Goal: Information Seeking & Learning: Find specific fact

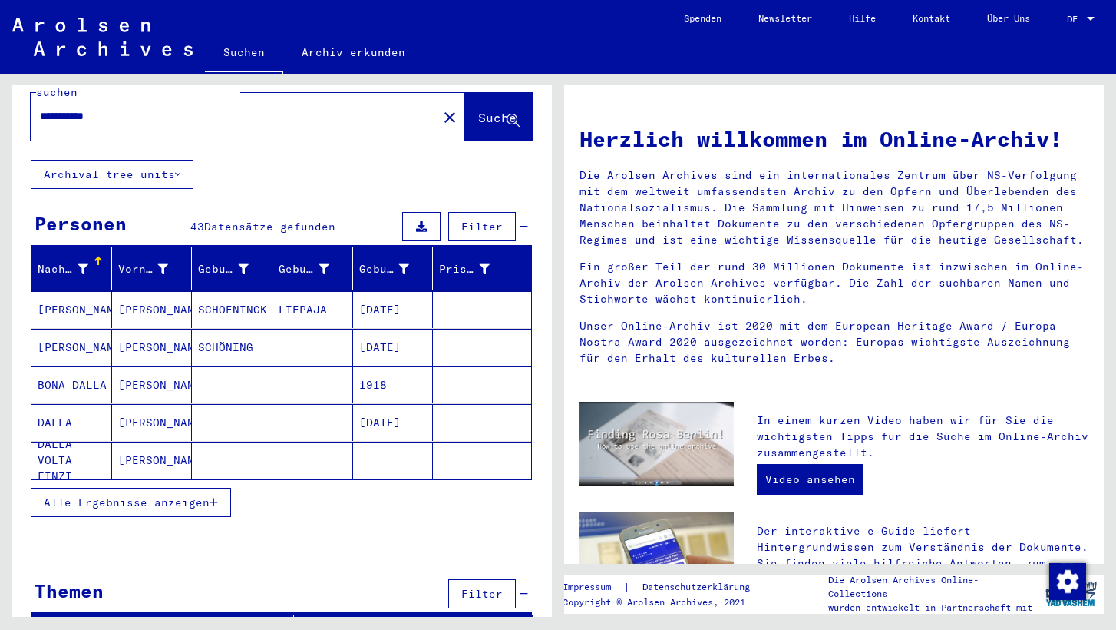
scroll to position [47, 0]
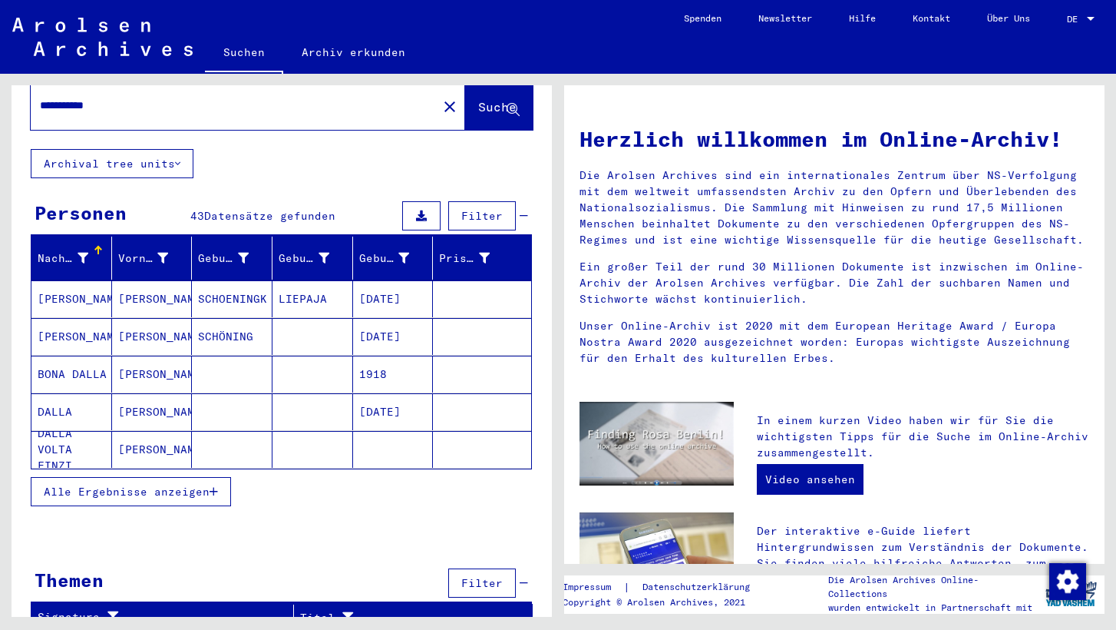
click at [213, 486] on icon "button" at bounding box center [214, 491] width 8 height 11
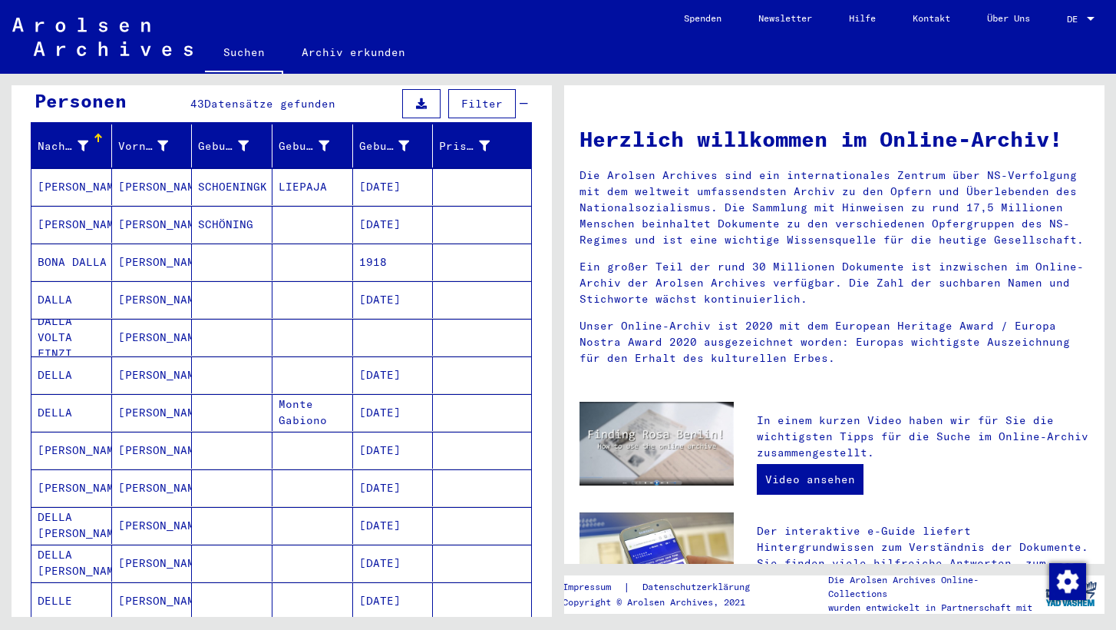
scroll to position [175, 0]
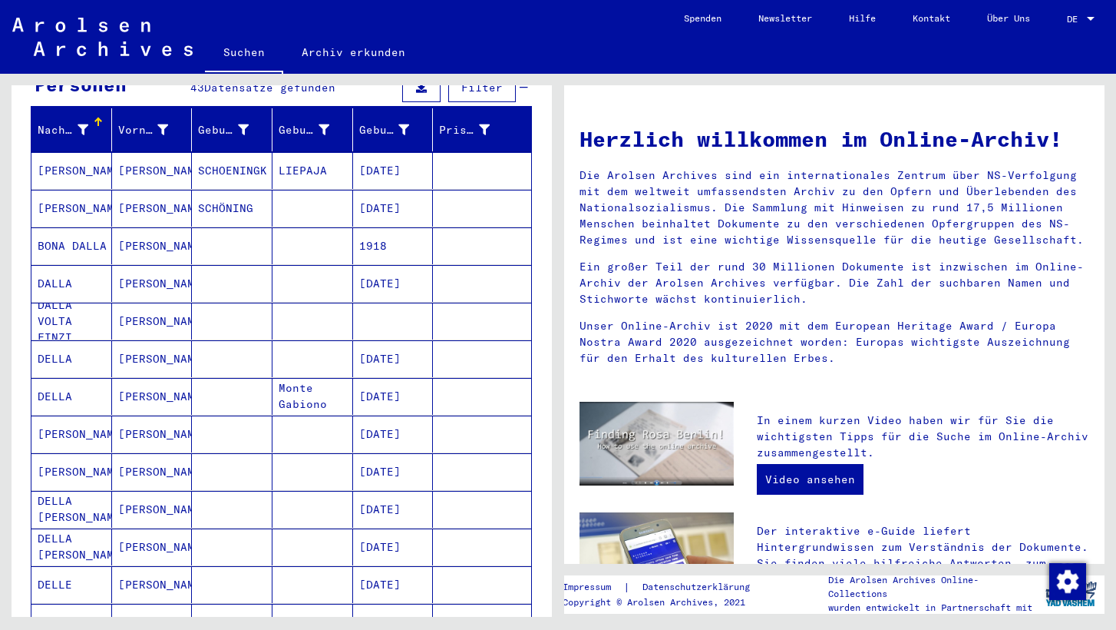
click at [140, 340] on mat-cell "[PERSON_NAME]" at bounding box center [152, 358] width 81 height 37
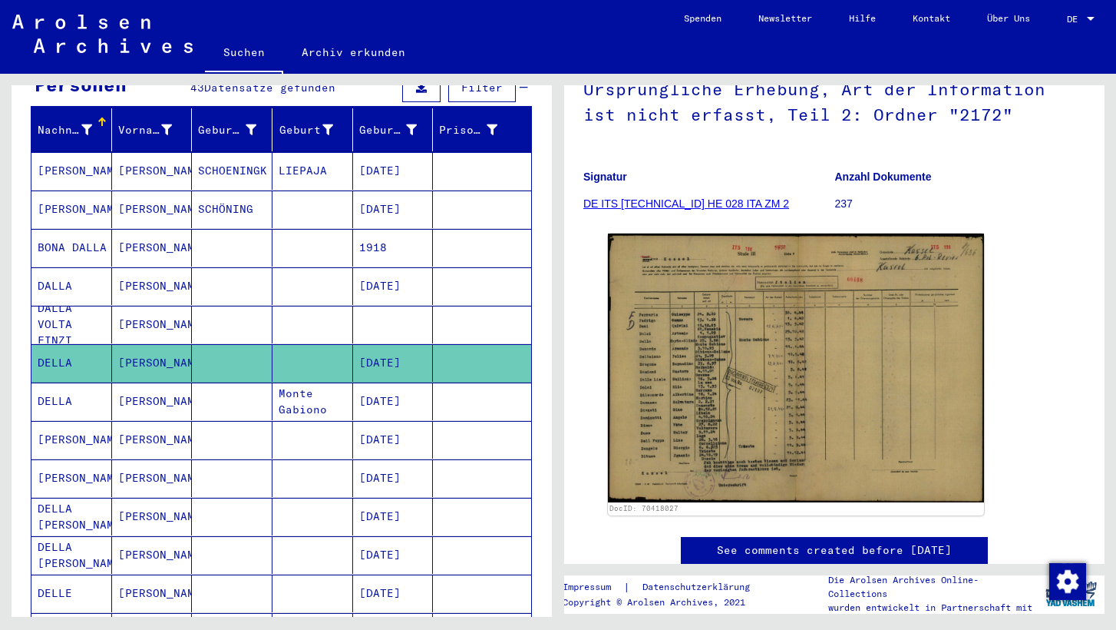
scroll to position [170, 0]
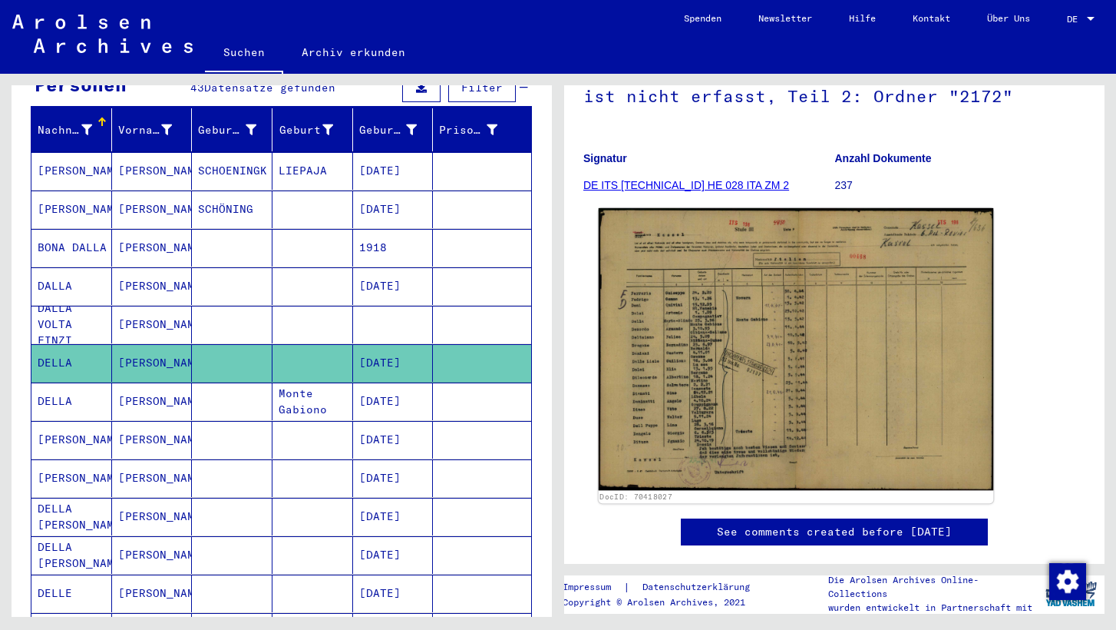
click at [750, 355] on img at bounding box center [796, 349] width 395 height 282
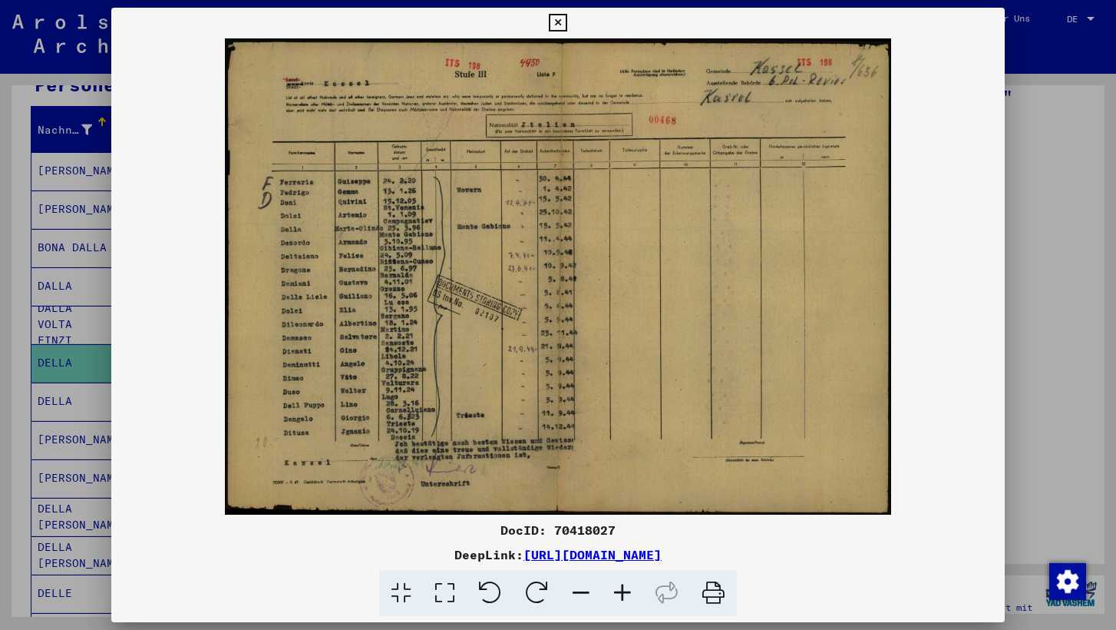
click at [715, 590] on icon at bounding box center [713, 593] width 47 height 47
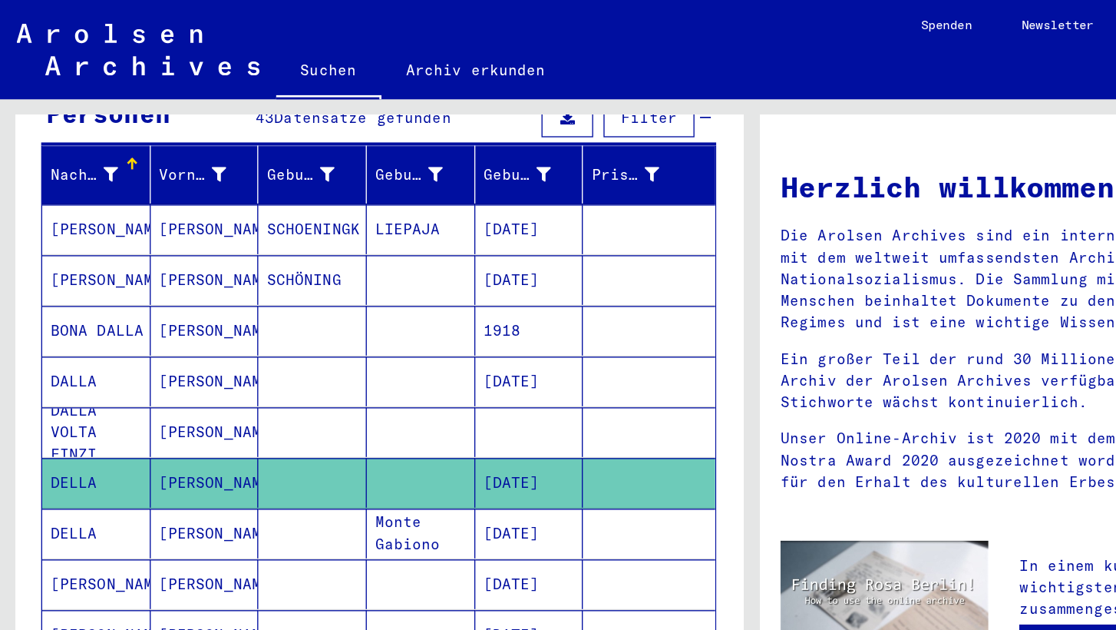
click at [149, 378] on mat-cell "[PERSON_NAME]" at bounding box center [152, 396] width 81 height 37
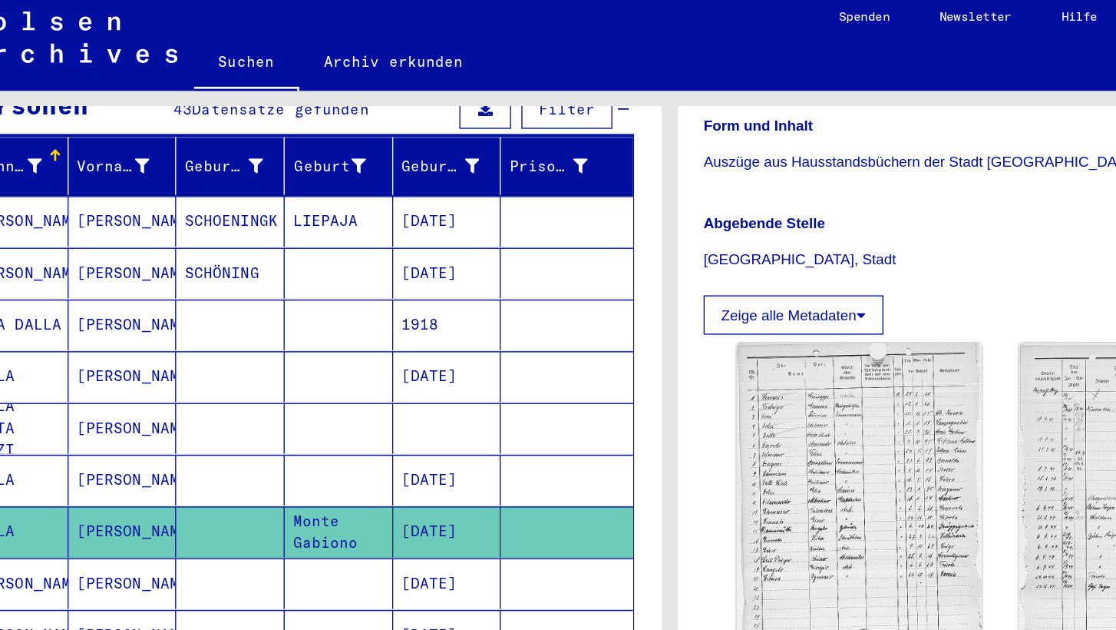
scroll to position [376, 0]
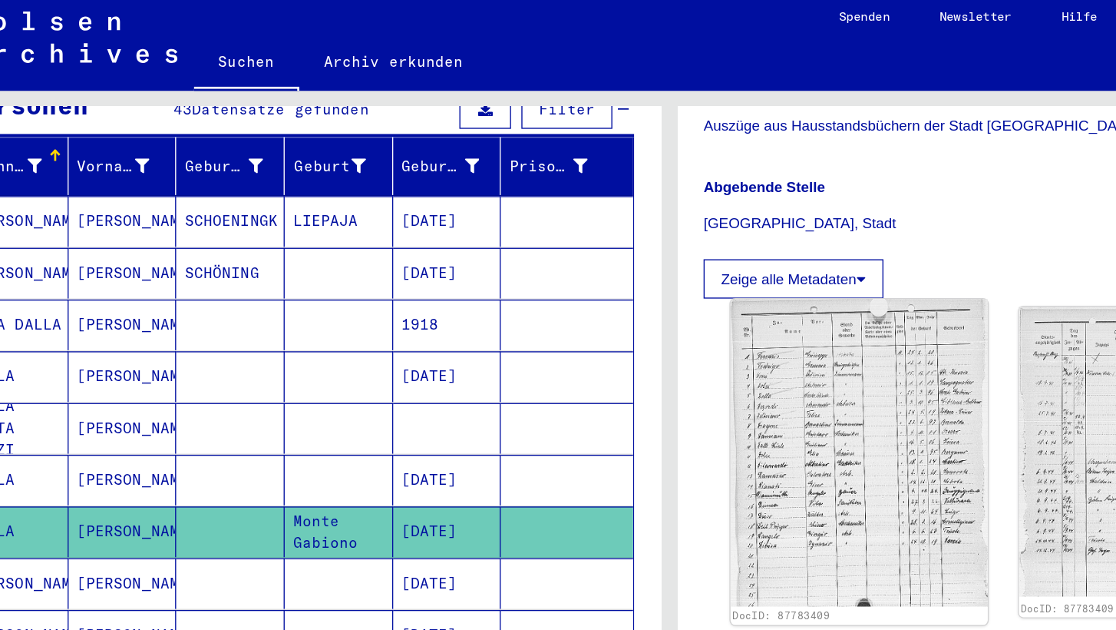
click at [692, 280] on img at bounding box center [698, 343] width 191 height 229
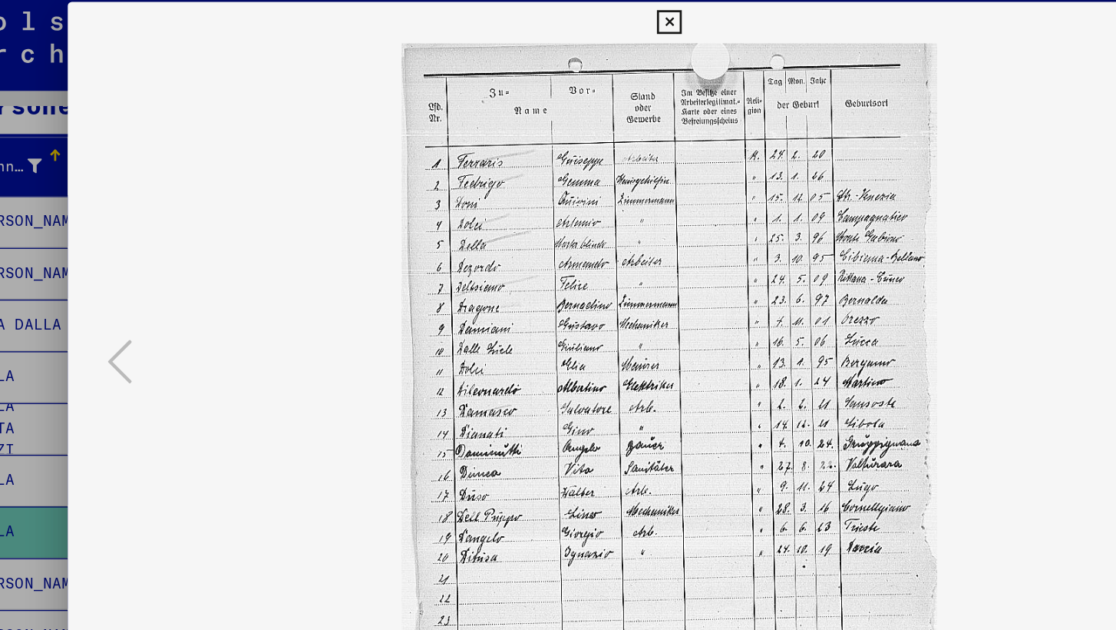
click at [692, 280] on img at bounding box center [558, 276] width 788 height 476
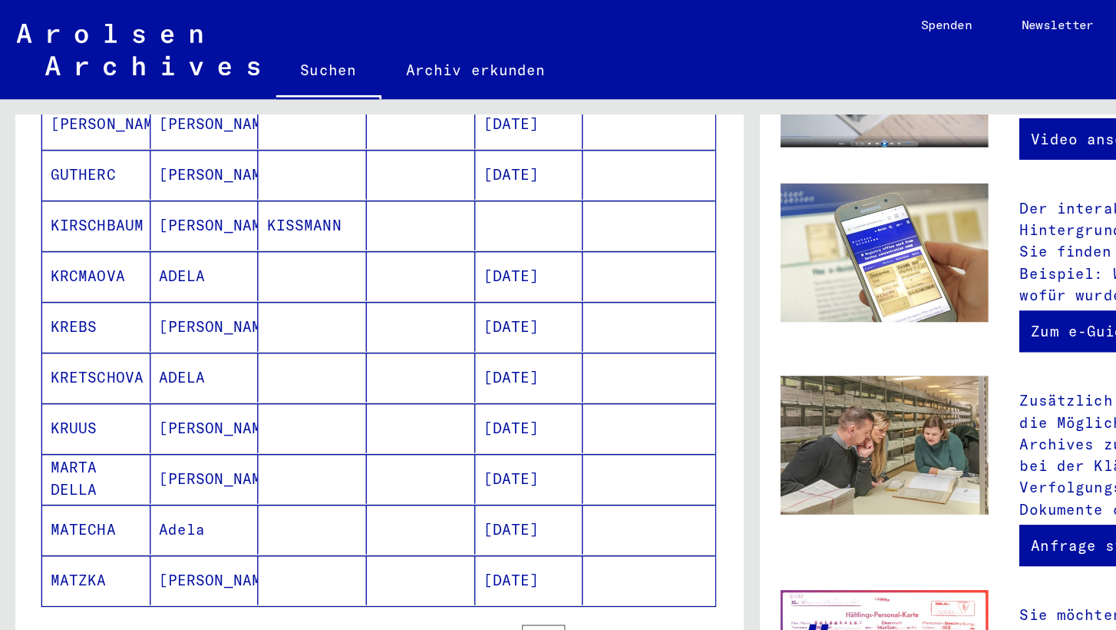
scroll to position [830, 0]
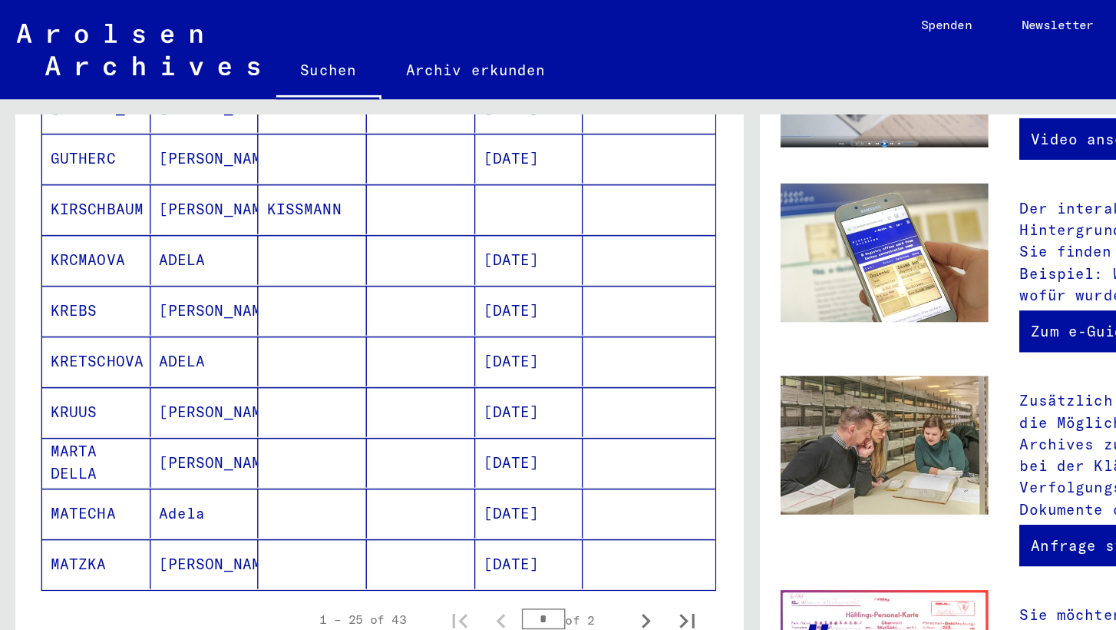
click at [262, 326] on mat-cell at bounding box center [232, 343] width 81 height 37
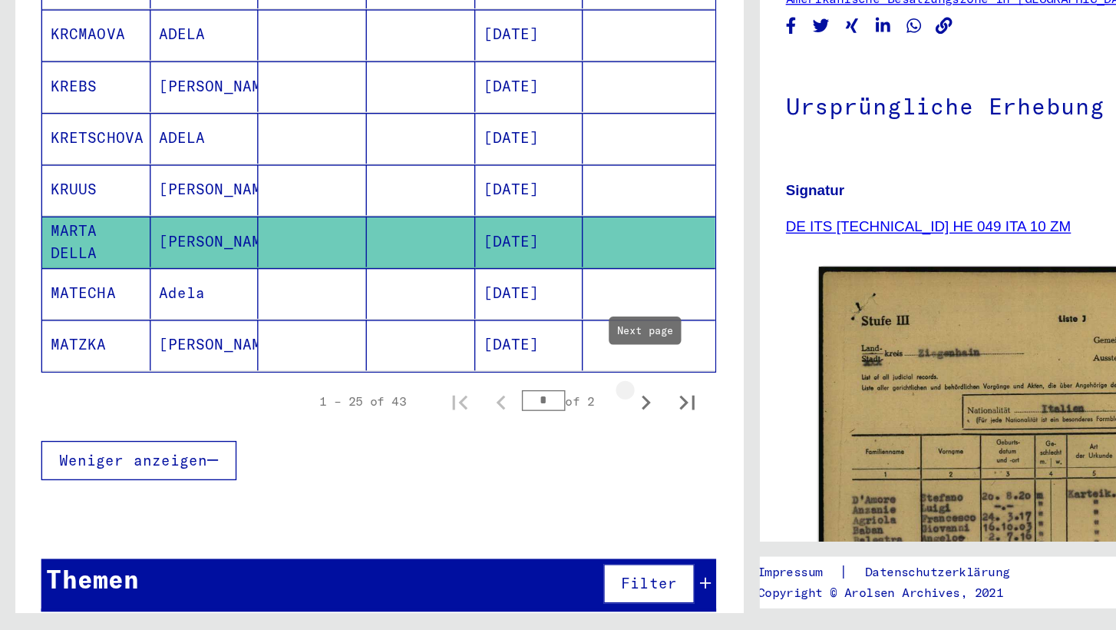
click at [475, 450] on icon "Next page" at bounding box center [479, 460] width 21 height 21
type input "*"
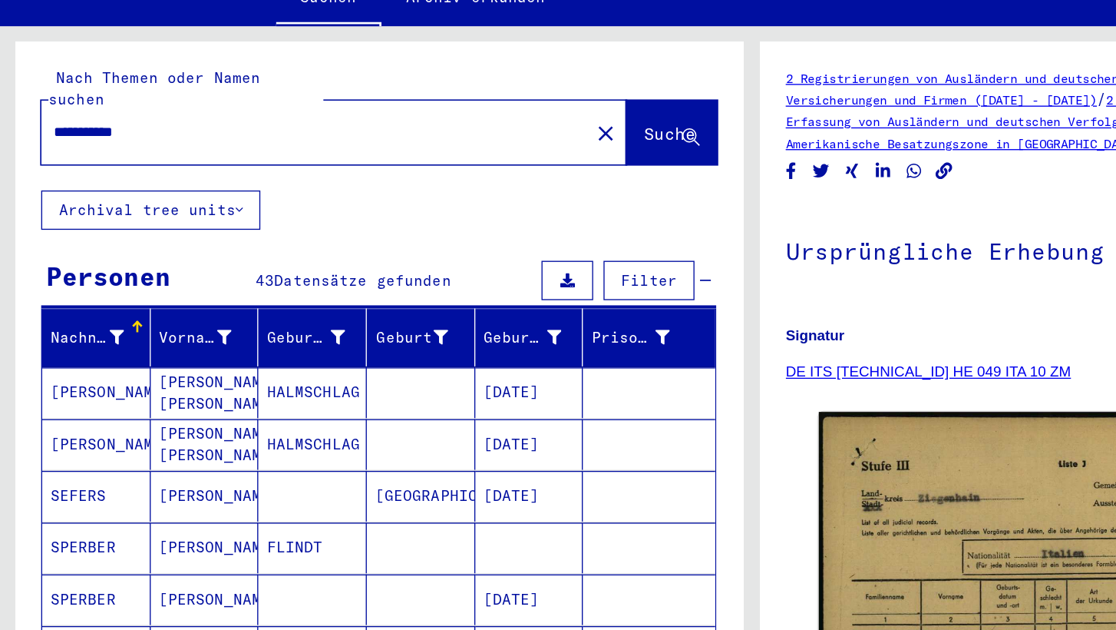
click at [127, 144] on input "**********" at bounding box center [234, 152] width 388 height 16
click at [490, 146] on span "Suche" at bounding box center [497, 153] width 38 height 15
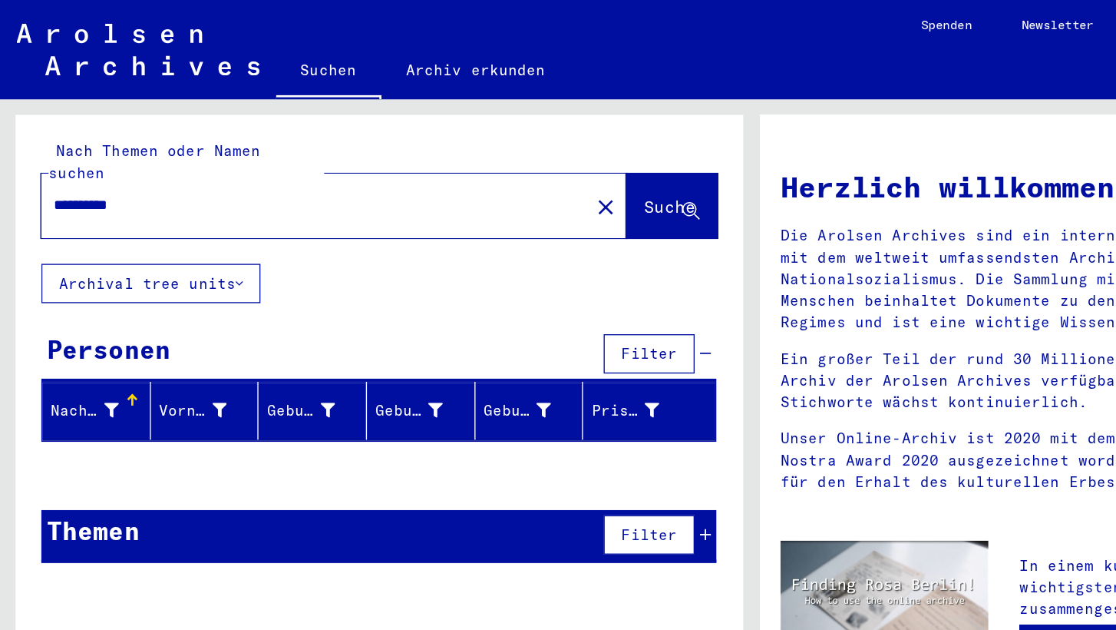
click at [73, 144] on input "**********" at bounding box center [229, 152] width 379 height 16
click at [52, 144] on input "**********" at bounding box center [229, 152] width 379 height 16
type input "**********"
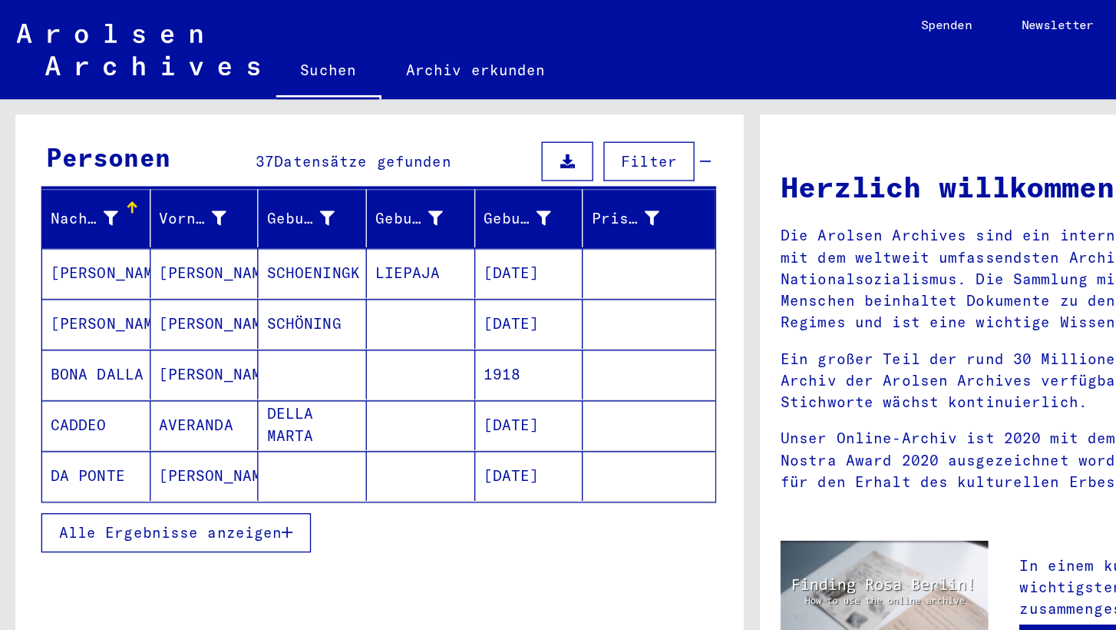
scroll to position [149, 0]
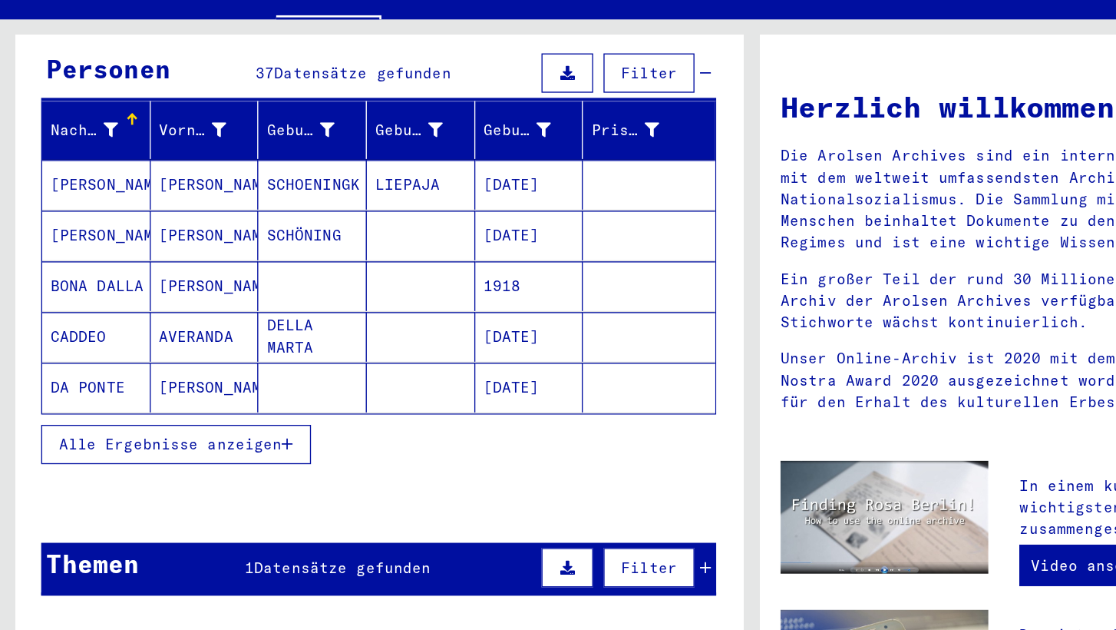
click at [214, 384] on icon "button" at bounding box center [214, 389] width 8 height 11
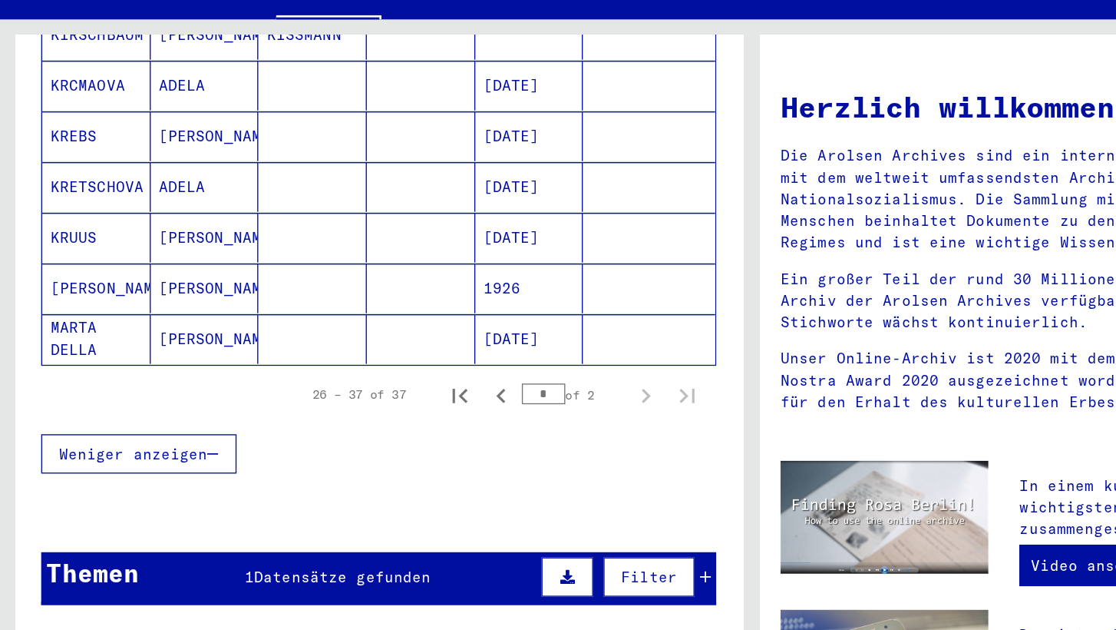
scroll to position [934, 0]
